Goal: Check status: Check status

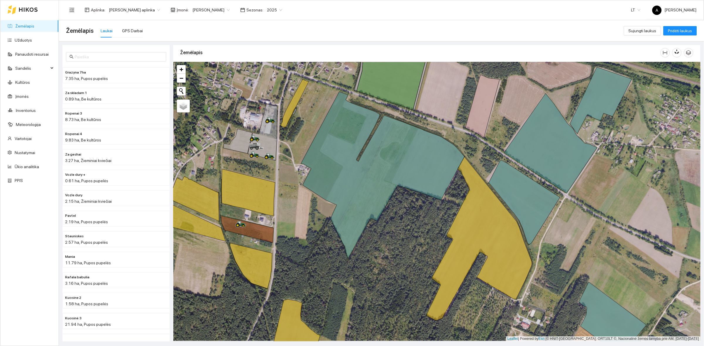
scroll to position [2, 0]
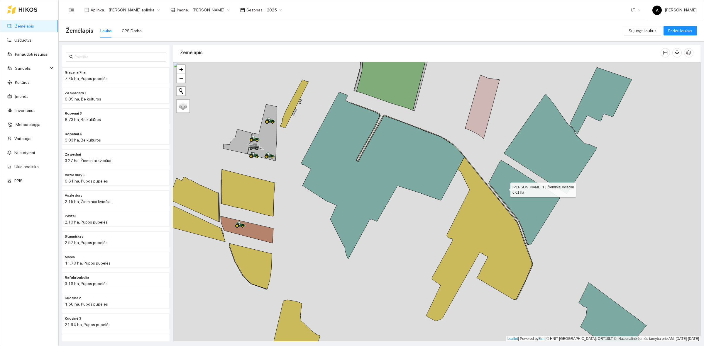
click at [505, 189] on icon at bounding box center [524, 202] width 71 height 85
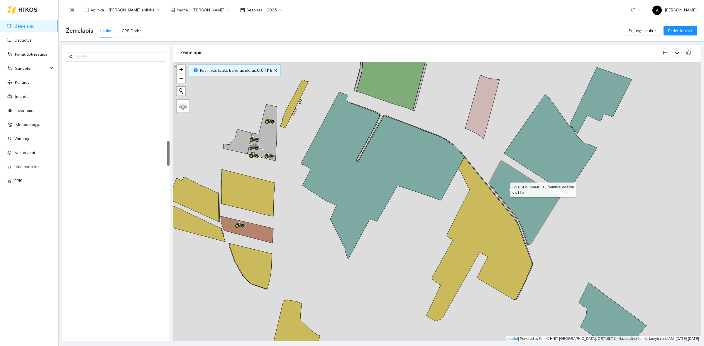
scroll to position [820, 0]
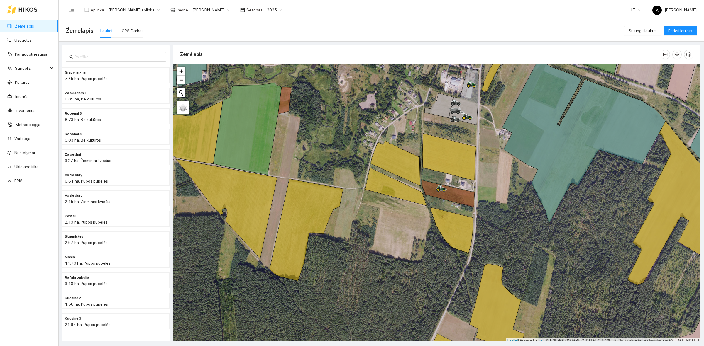
scroll to position [2, 0]
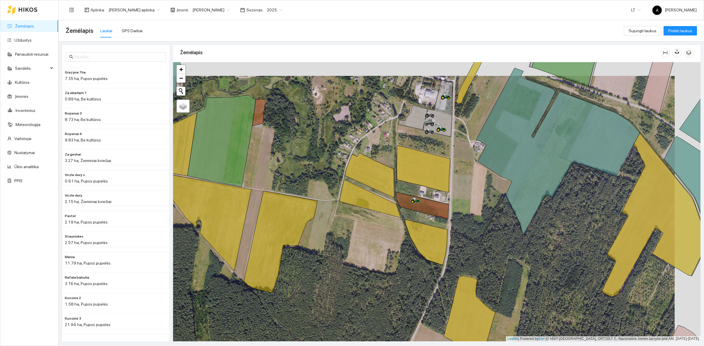
drag, startPoint x: 501, startPoint y: 207, endPoint x: 474, endPoint y: 221, distance: 29.5
click at [474, 221] on div at bounding box center [436, 201] width 527 height 279
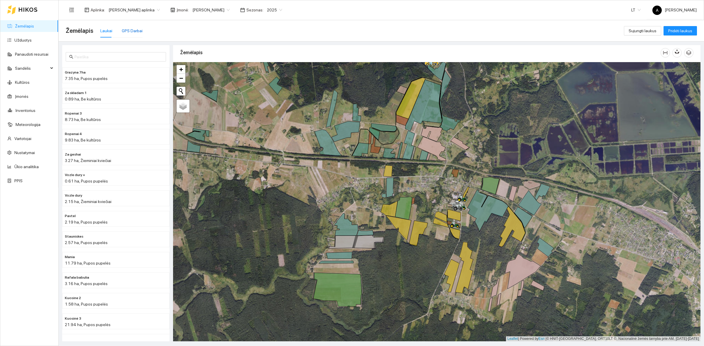
click at [122, 29] on div "GPS Darbai" at bounding box center [132, 31] width 21 height 6
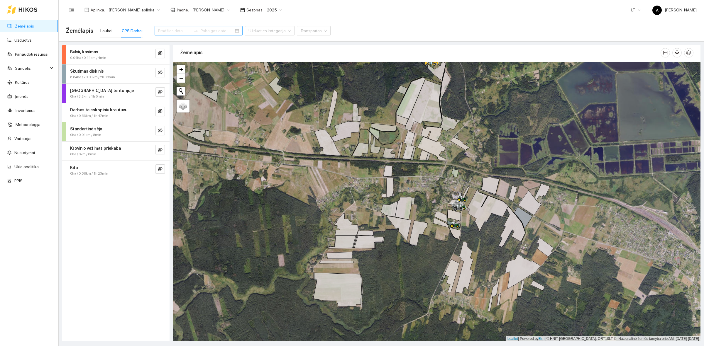
click at [167, 31] on input at bounding box center [174, 31] width 33 height 6
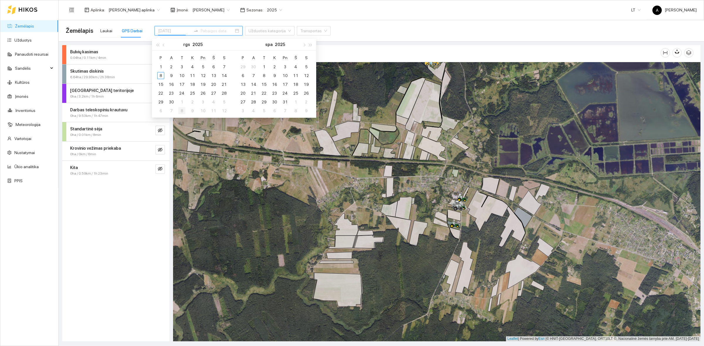
type input "[DATE]"
click at [194, 67] on div "4" at bounding box center [192, 66] width 7 height 7
type input "[DATE]"
click at [162, 77] on div "8" at bounding box center [160, 75] width 7 height 7
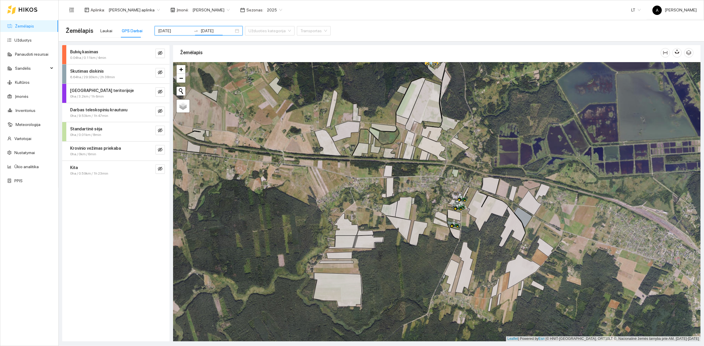
click at [104, 276] on div "Bulvių kasimas 0.04ha / 0.11km / 4min Skutimas diskinis 6.64ha / 29.93km / 2h 3…" at bounding box center [115, 193] width 107 height 296
click at [300, 33] on input "search" at bounding box center [311, 30] width 23 height 9
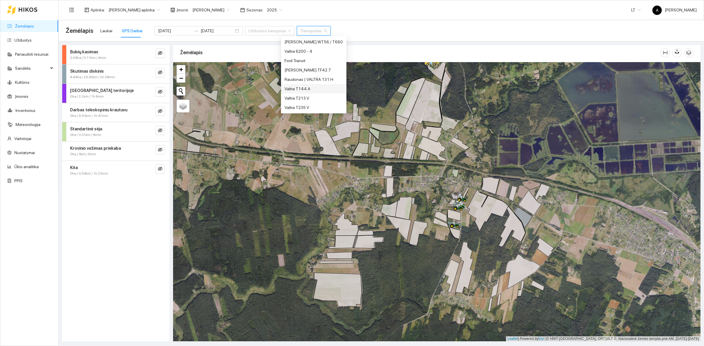
click at [300, 88] on div "Valtra T144 A" at bounding box center [313, 89] width 58 height 6
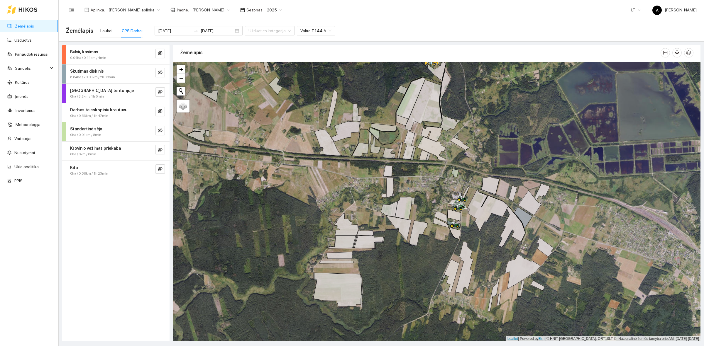
click at [274, 57] on div "Žemėlapis" at bounding box center [420, 52] width 480 height 17
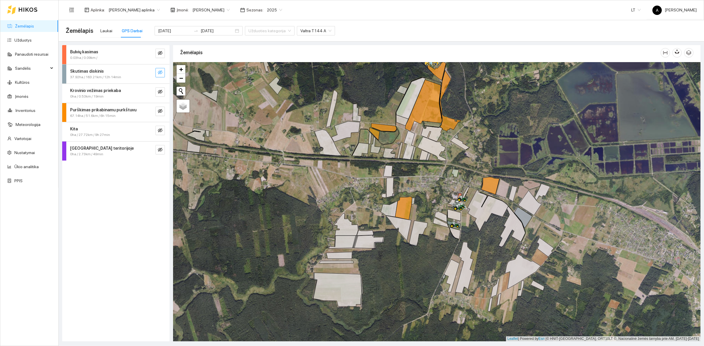
click at [160, 71] on icon "eye-invisible" at bounding box center [160, 72] width 5 height 4
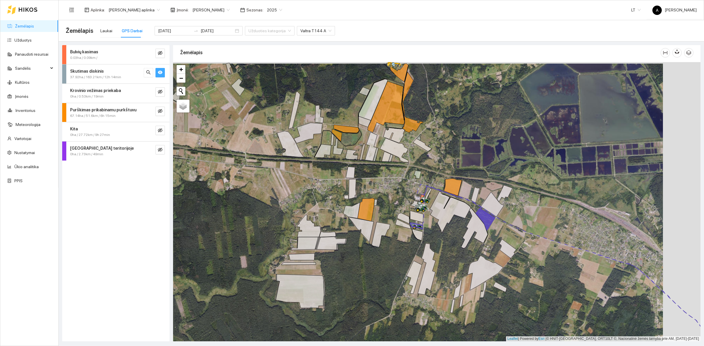
drag, startPoint x: 500, startPoint y: 255, endPoint x: 458, endPoint y: 257, distance: 42.5
click at [458, 257] on div at bounding box center [436, 201] width 527 height 279
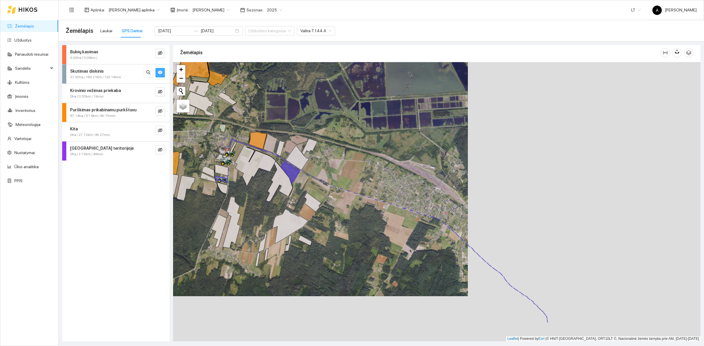
drag, startPoint x: 472, startPoint y: 251, endPoint x: 282, endPoint y: 204, distance: 195.7
click at [282, 204] on div at bounding box center [436, 201] width 527 height 279
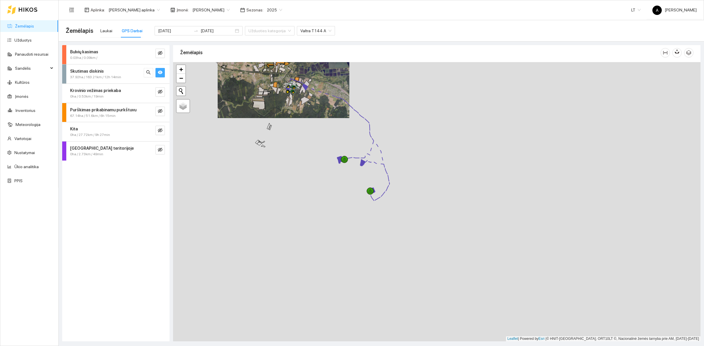
drag, startPoint x: 458, startPoint y: 312, endPoint x: 424, endPoint y: 184, distance: 132.4
click at [424, 184] on div at bounding box center [436, 201] width 527 height 279
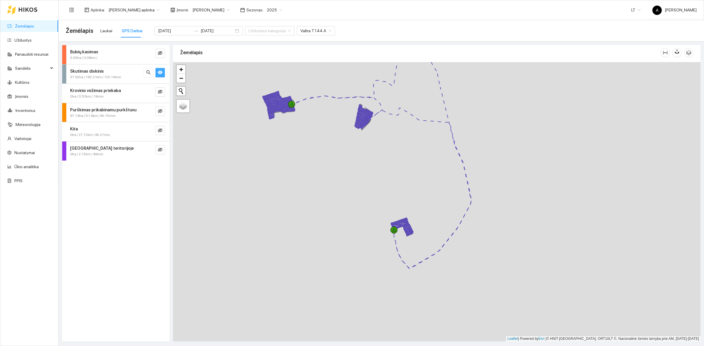
drag, startPoint x: 364, startPoint y: 186, endPoint x: 413, endPoint y: 304, distance: 127.9
click at [413, 304] on div at bounding box center [436, 201] width 527 height 279
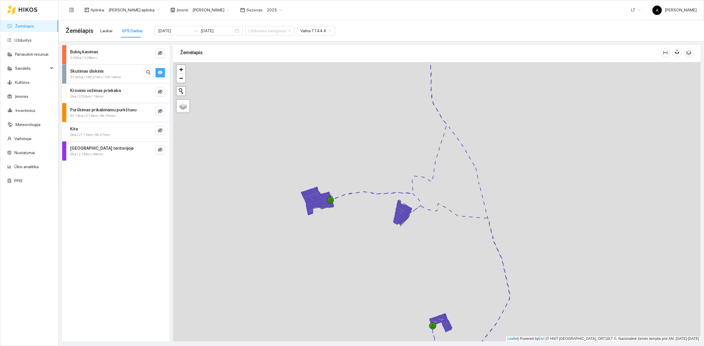
drag, startPoint x: 329, startPoint y: 126, endPoint x: 335, endPoint y: 287, distance: 162.0
click at [335, 287] on div at bounding box center [436, 201] width 527 height 279
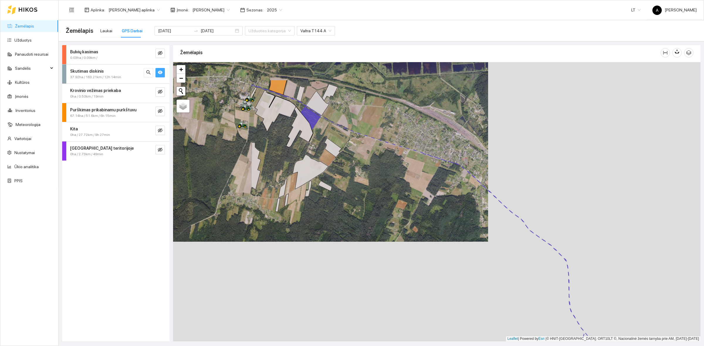
drag, startPoint x: 292, startPoint y: 190, endPoint x: 446, endPoint y: 247, distance: 164.0
click at [451, 242] on div at bounding box center [436, 201] width 527 height 279
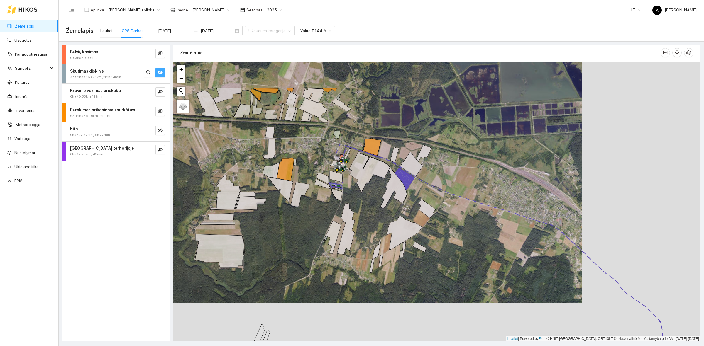
drag, startPoint x: 407, startPoint y: 199, endPoint x: 480, endPoint y: 257, distance: 93.5
click at [480, 257] on div at bounding box center [436, 201] width 527 height 279
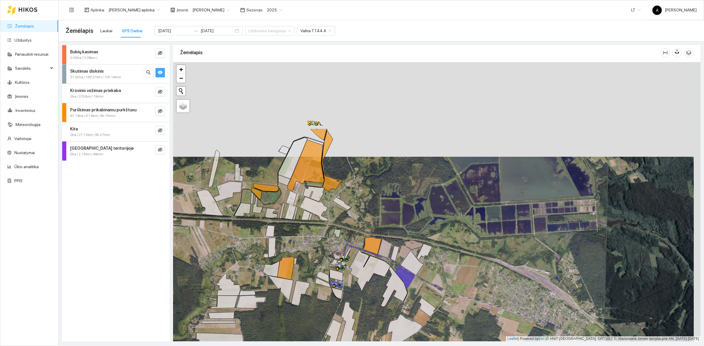
drag, startPoint x: 330, startPoint y: 139, endPoint x: 323, endPoint y: 233, distance: 95.0
click at [323, 233] on div at bounding box center [436, 201] width 527 height 279
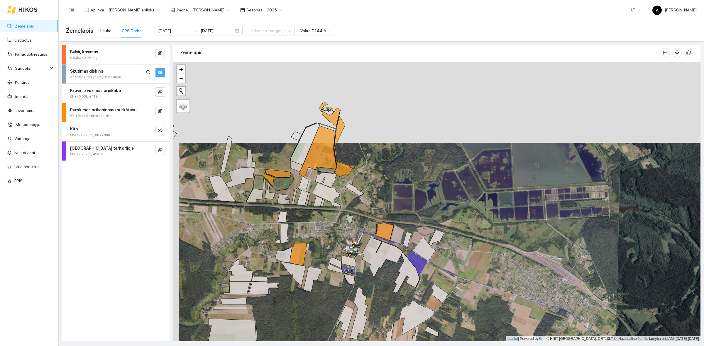
drag, startPoint x: 338, startPoint y: 232, endPoint x: 342, endPoint y: 225, distance: 8.3
click at [342, 225] on div at bounding box center [436, 201] width 527 height 279
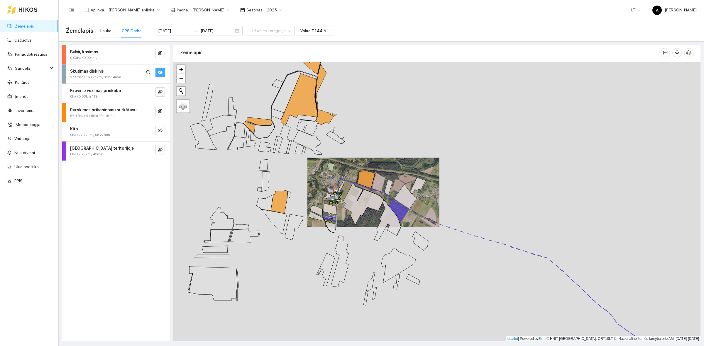
drag, startPoint x: 308, startPoint y: 184, endPoint x: 326, endPoint y: 194, distance: 19.8
click at [326, 194] on div at bounding box center [436, 201] width 527 height 279
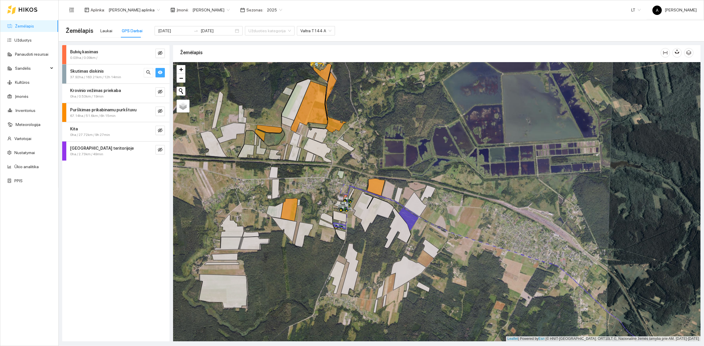
click at [319, 187] on div at bounding box center [436, 201] width 527 height 279
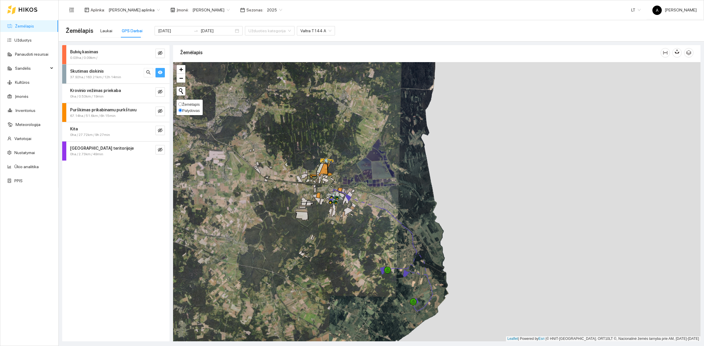
click at [185, 102] on span "Žemėlapis" at bounding box center [191, 104] width 18 height 4
click at [182, 102] on input "Žemėlapis" at bounding box center [180, 104] width 4 height 4
radio input "true"
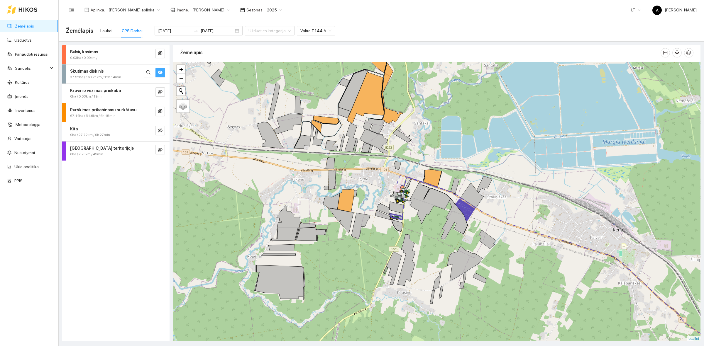
drag, startPoint x: 350, startPoint y: 200, endPoint x: 355, endPoint y: 184, distance: 17.2
click at [355, 184] on div at bounding box center [436, 201] width 527 height 279
